Goal: Information Seeking & Learning: Learn about a topic

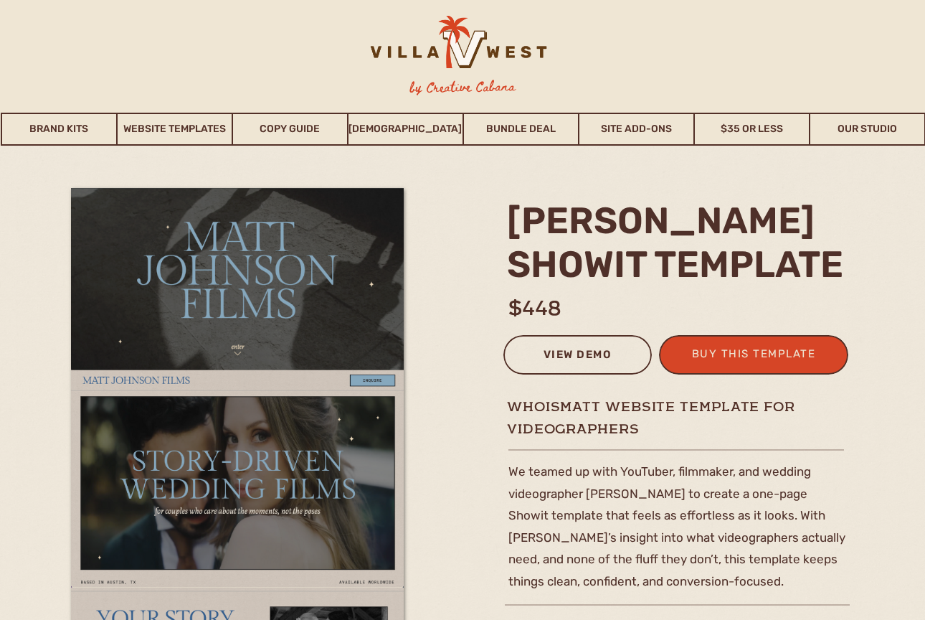
click at [517, 354] on div "view demo" at bounding box center [578, 357] width 130 height 24
click at [214, 133] on link "Website Templates" at bounding box center [175, 129] width 114 height 33
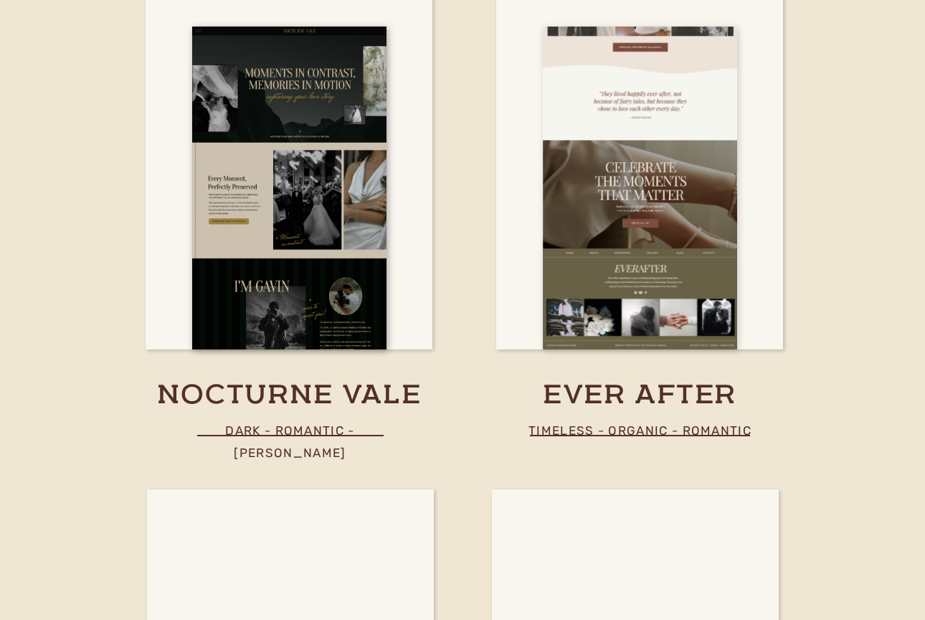
scroll to position [5160, 0]
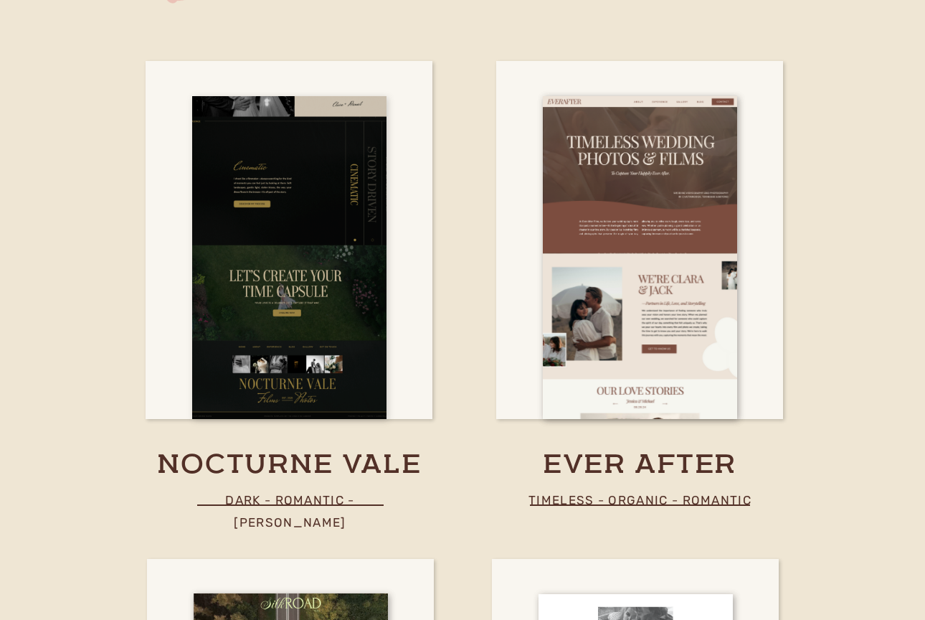
click at [345, 253] on div at bounding box center [289, 257] width 194 height 323
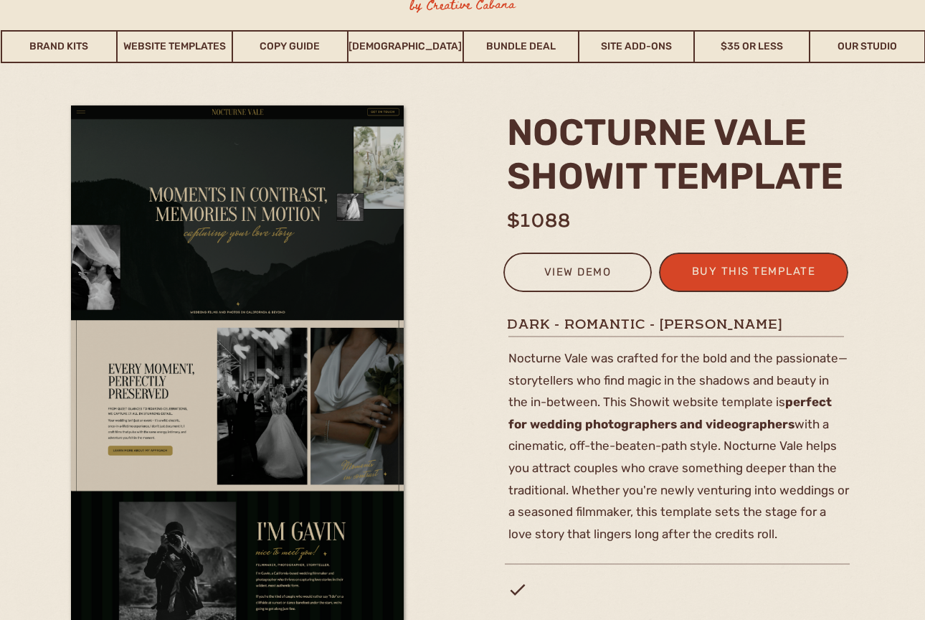
scroll to position [87, 0]
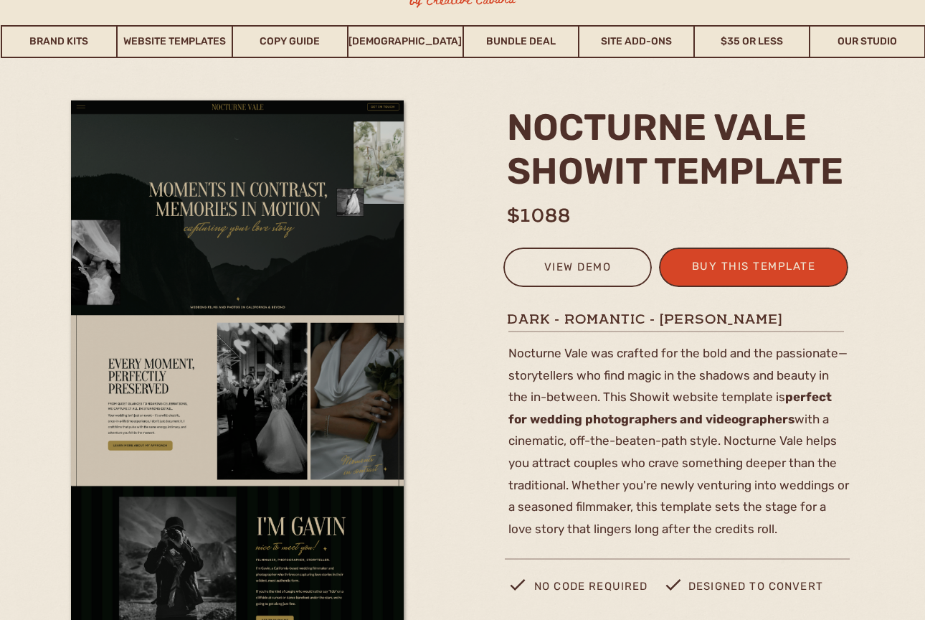
click at [578, 253] on div at bounding box center [577, 266] width 148 height 39
click at [569, 259] on div "view demo" at bounding box center [578, 269] width 130 height 24
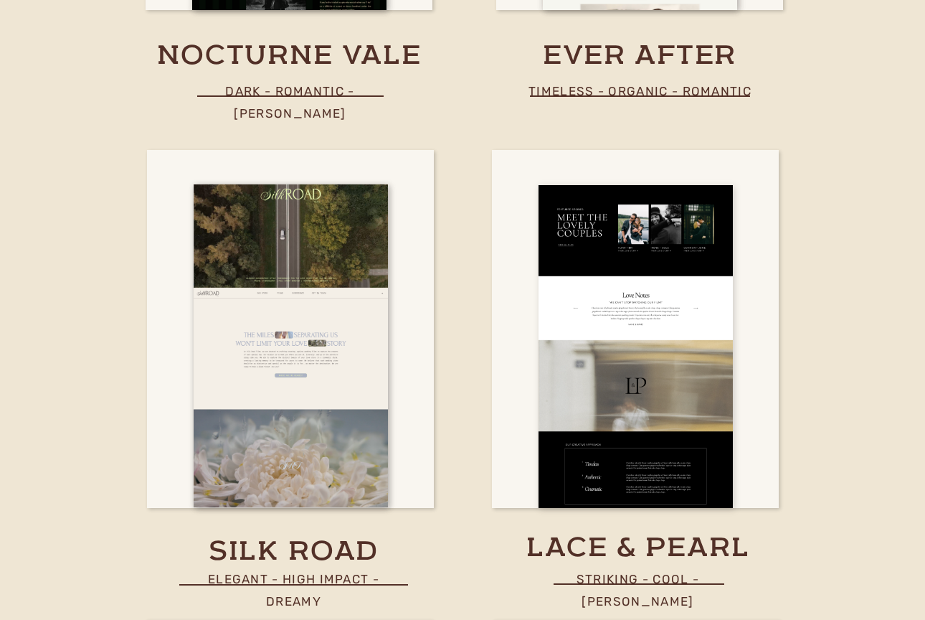
scroll to position [5570, 0]
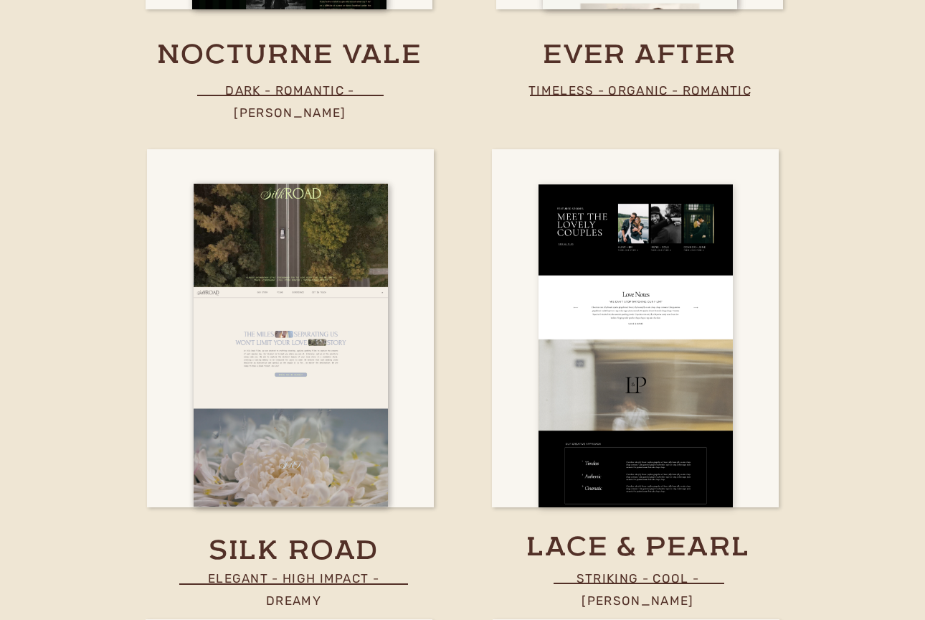
click at [562, 450] on div at bounding box center [635, 345] width 194 height 323
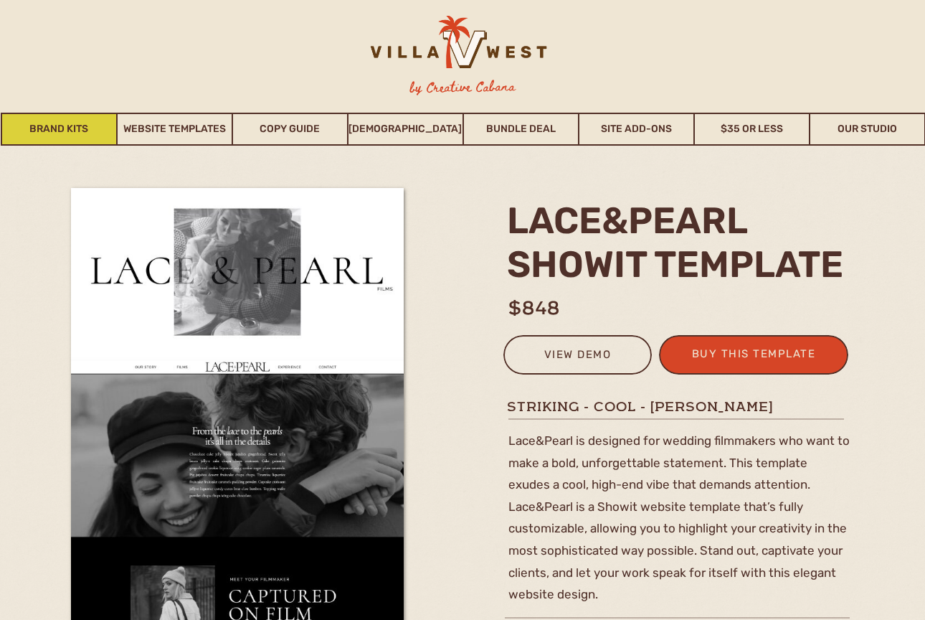
click at [92, 131] on link "Brand Kits" at bounding box center [59, 129] width 114 height 33
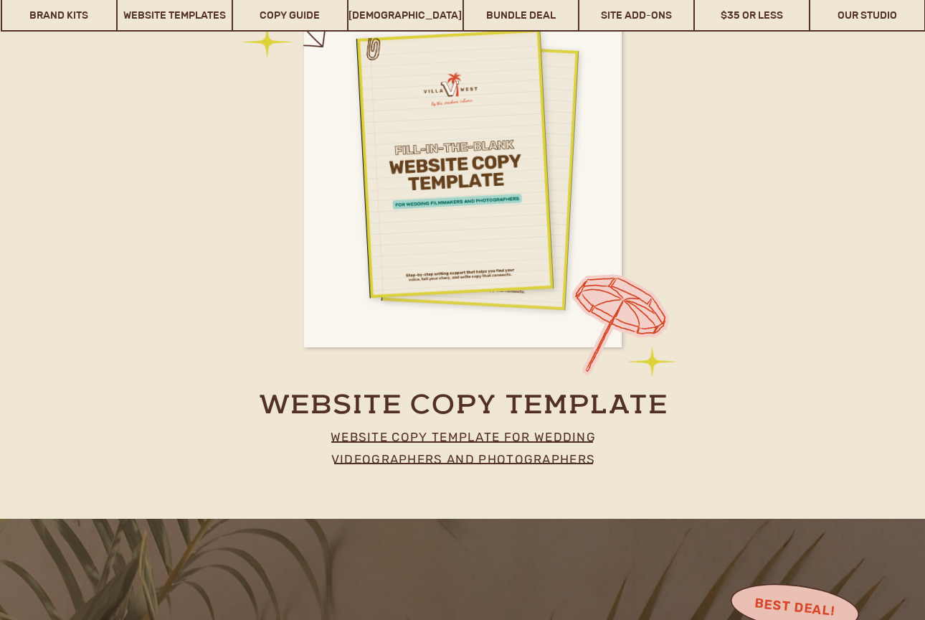
scroll to position [6949, 0]
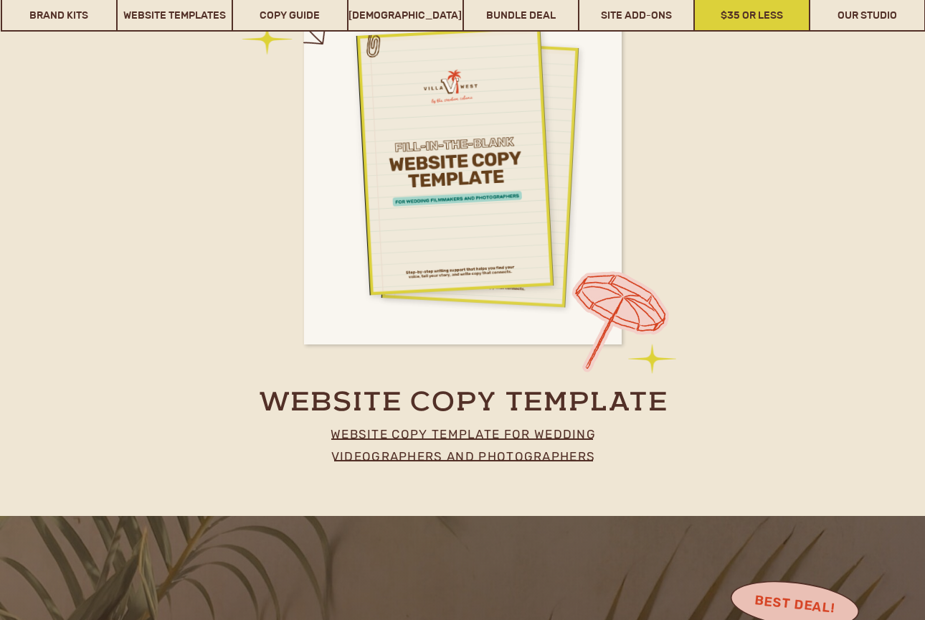
click at [774, 19] on link "$35 or Less" at bounding box center [752, 15] width 114 height 33
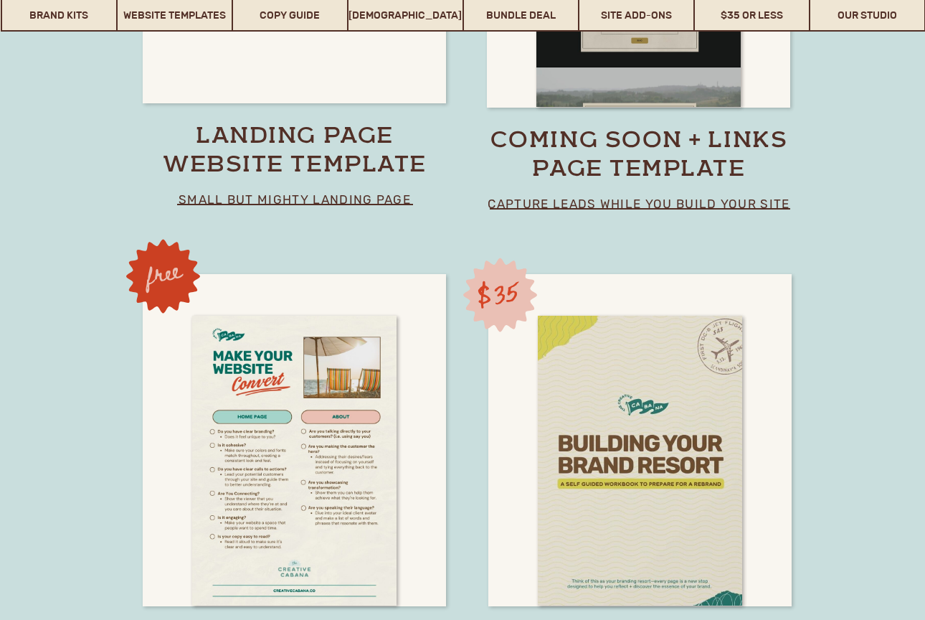
scroll to position [9982, 0]
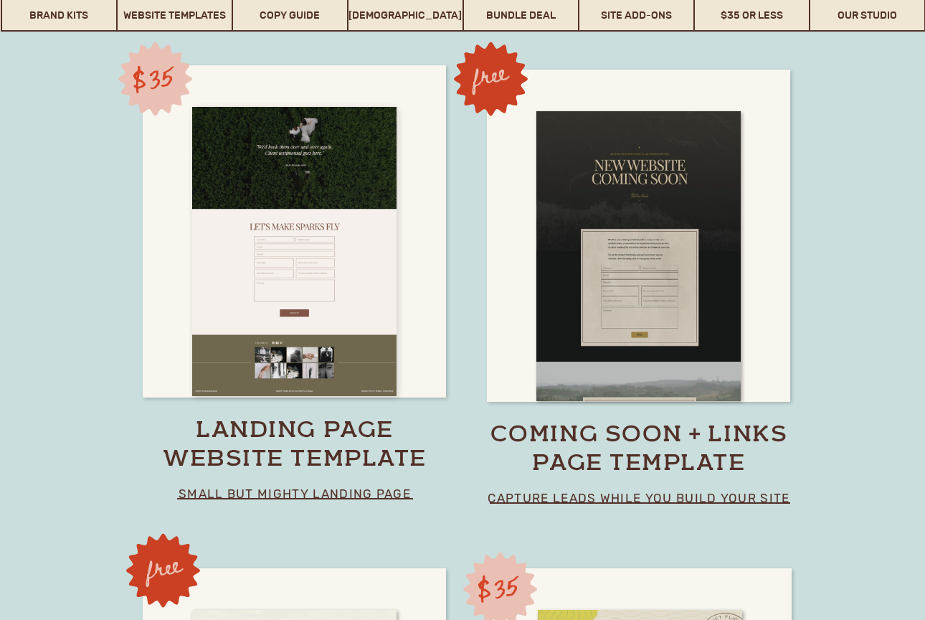
click at [381, 321] on div at bounding box center [294, 252] width 204 height 290
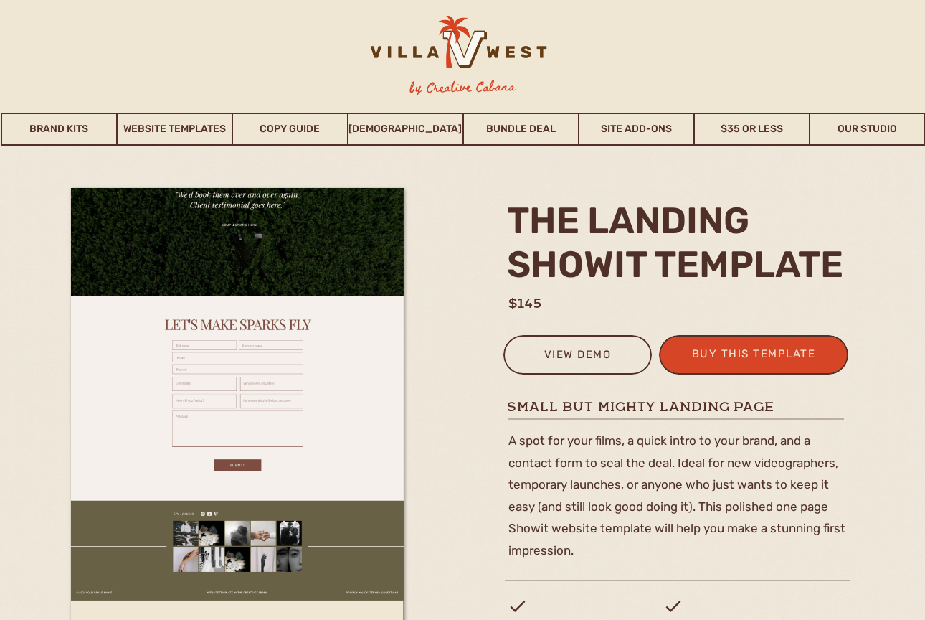
click at [316, 322] on img at bounding box center [237, 85] width 333 height 1030
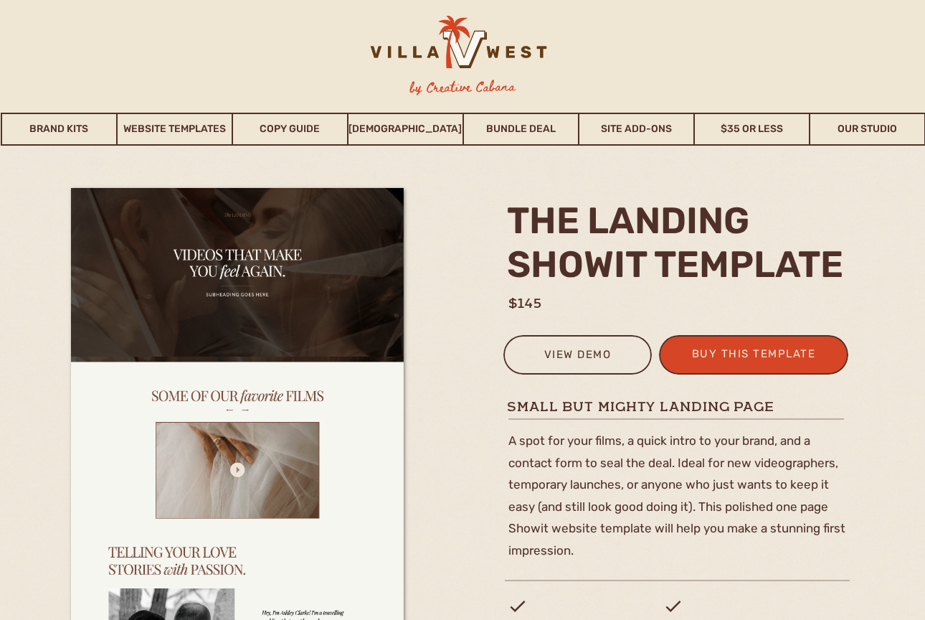
click at [558, 338] on div at bounding box center [577, 354] width 148 height 39
click at [552, 356] on div "view demo" at bounding box center [578, 357] width 130 height 24
